Goal: Information Seeking & Learning: Check status

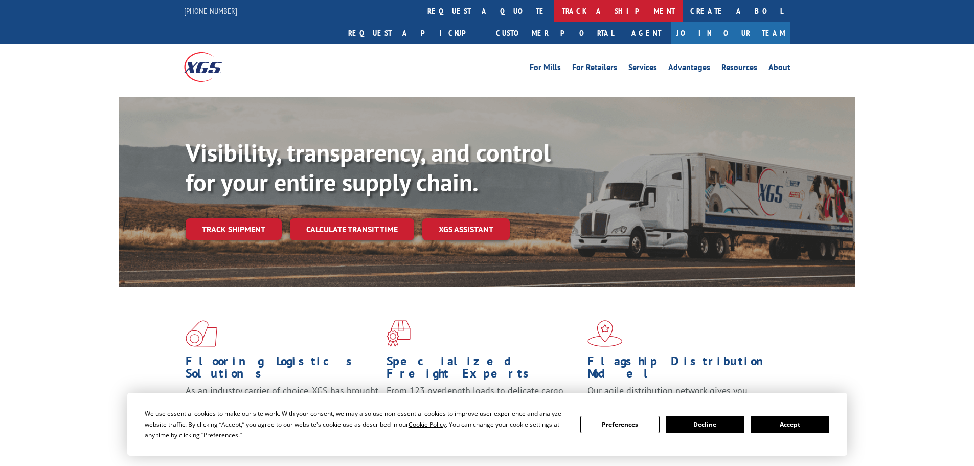
click at [554, 10] on link "track a shipment" at bounding box center [618, 11] width 128 height 22
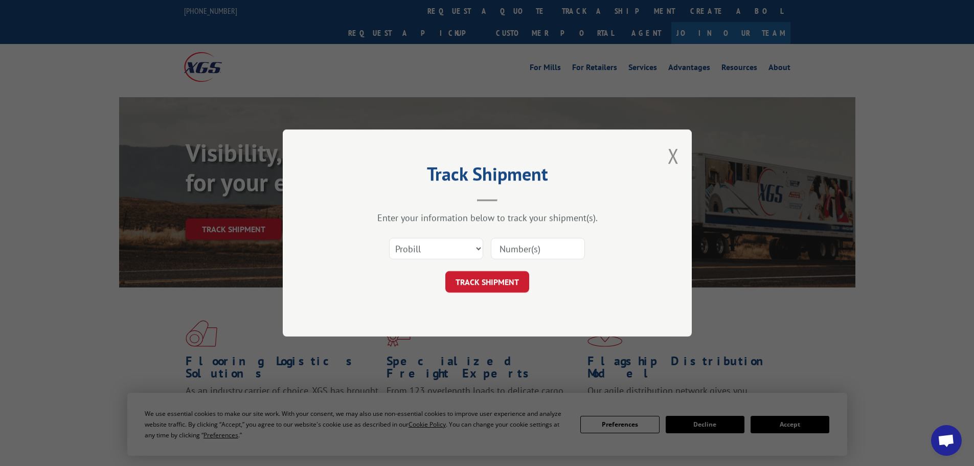
click at [517, 250] on input at bounding box center [538, 248] width 94 height 21
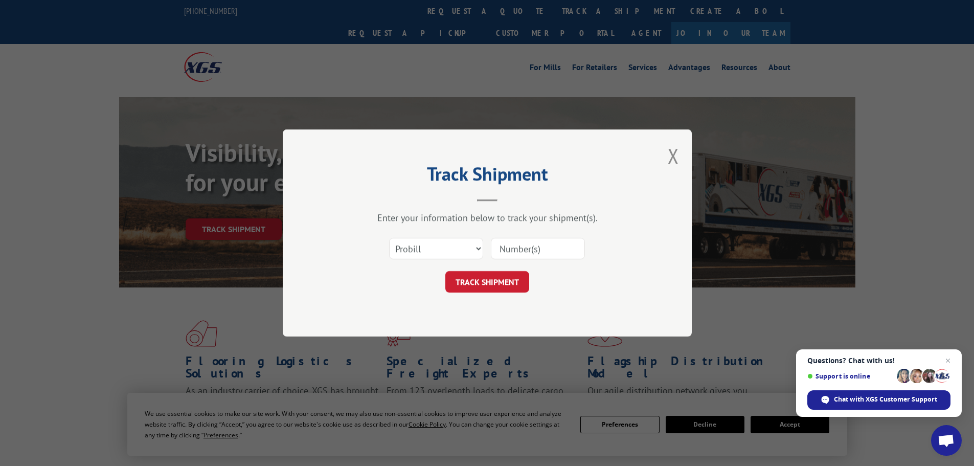
paste input "16755110"
type input "16755110"
click at [480, 284] on button "TRACK SHIPMENT" at bounding box center [487, 281] width 84 height 21
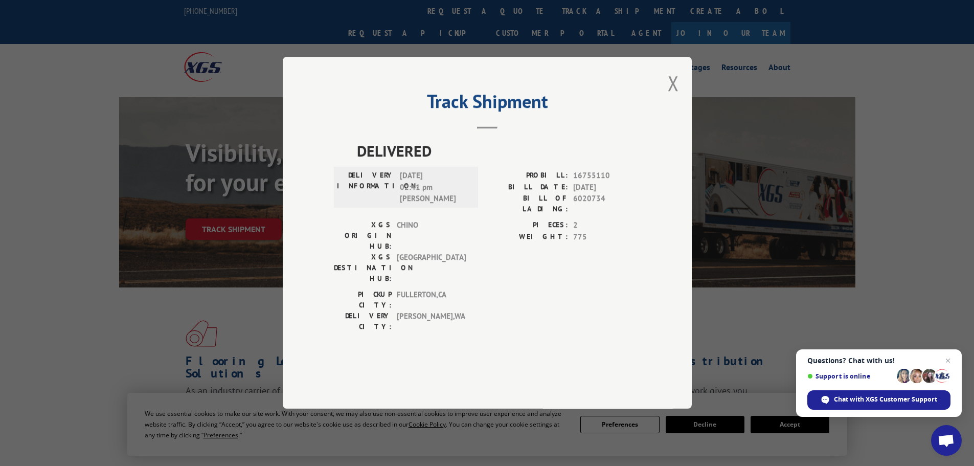
click at [676, 97] on button "Close modal" at bounding box center [673, 83] width 11 height 27
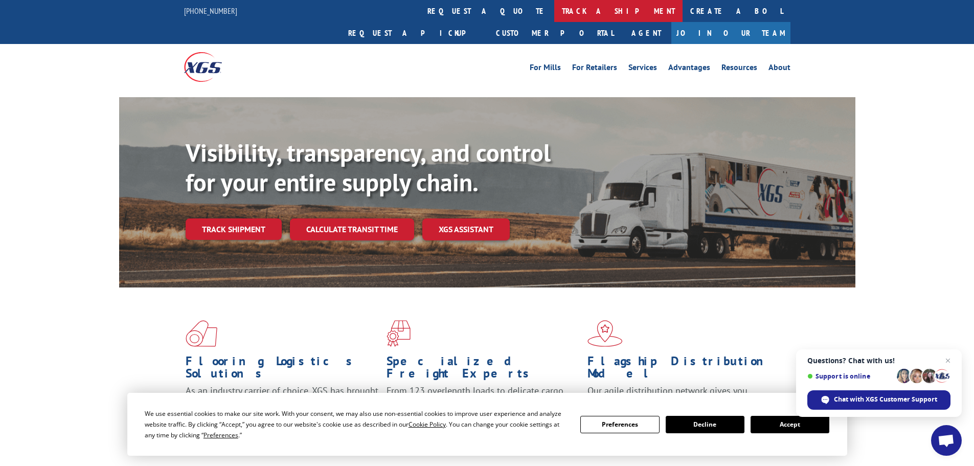
click at [554, 12] on link "track a shipment" at bounding box center [618, 11] width 128 height 22
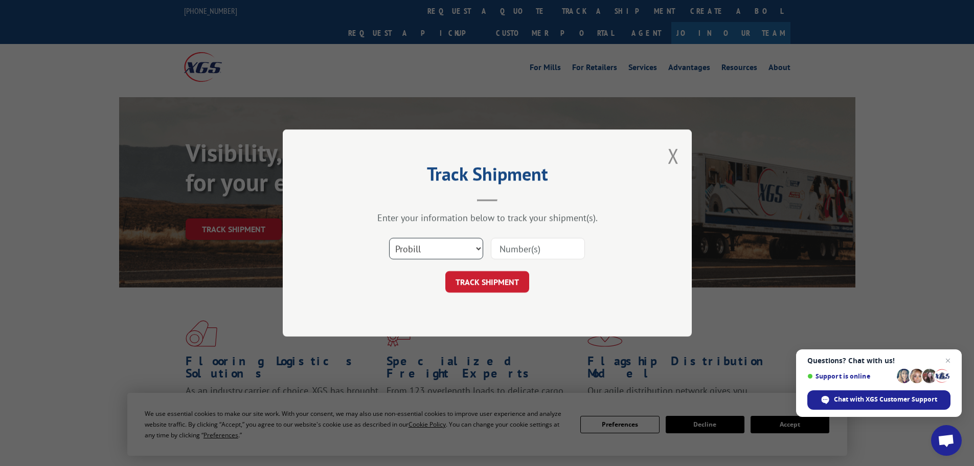
click at [448, 247] on select "Select category... Probill BOL PO" at bounding box center [436, 248] width 94 height 21
select select "bol"
click at [389, 238] on select "Select category... Probill BOL PO" at bounding box center [436, 248] width 94 height 21
click at [528, 248] on input at bounding box center [538, 248] width 94 height 21
paste input "5206947"
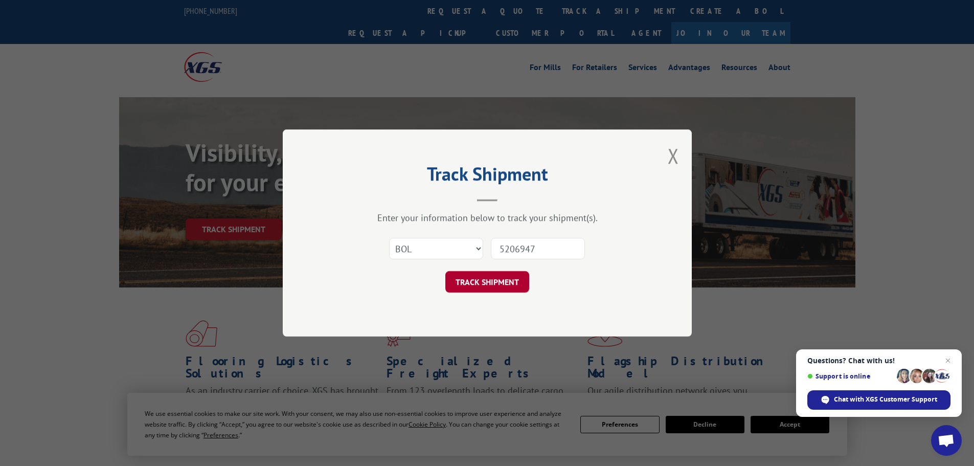
type input "5206947"
click at [488, 289] on button "TRACK SHIPMENT" at bounding box center [487, 281] width 84 height 21
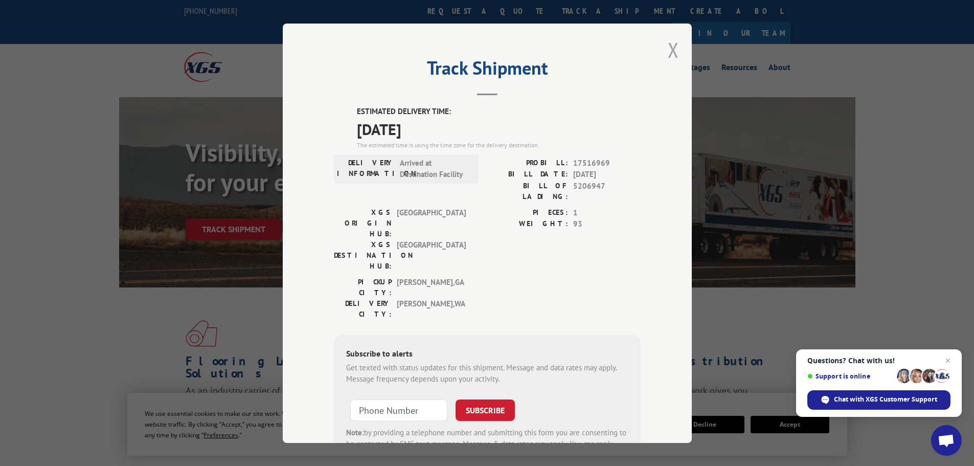
click at [671, 49] on button "Close modal" at bounding box center [673, 49] width 11 height 27
